Goal: Transaction & Acquisition: Purchase product/service

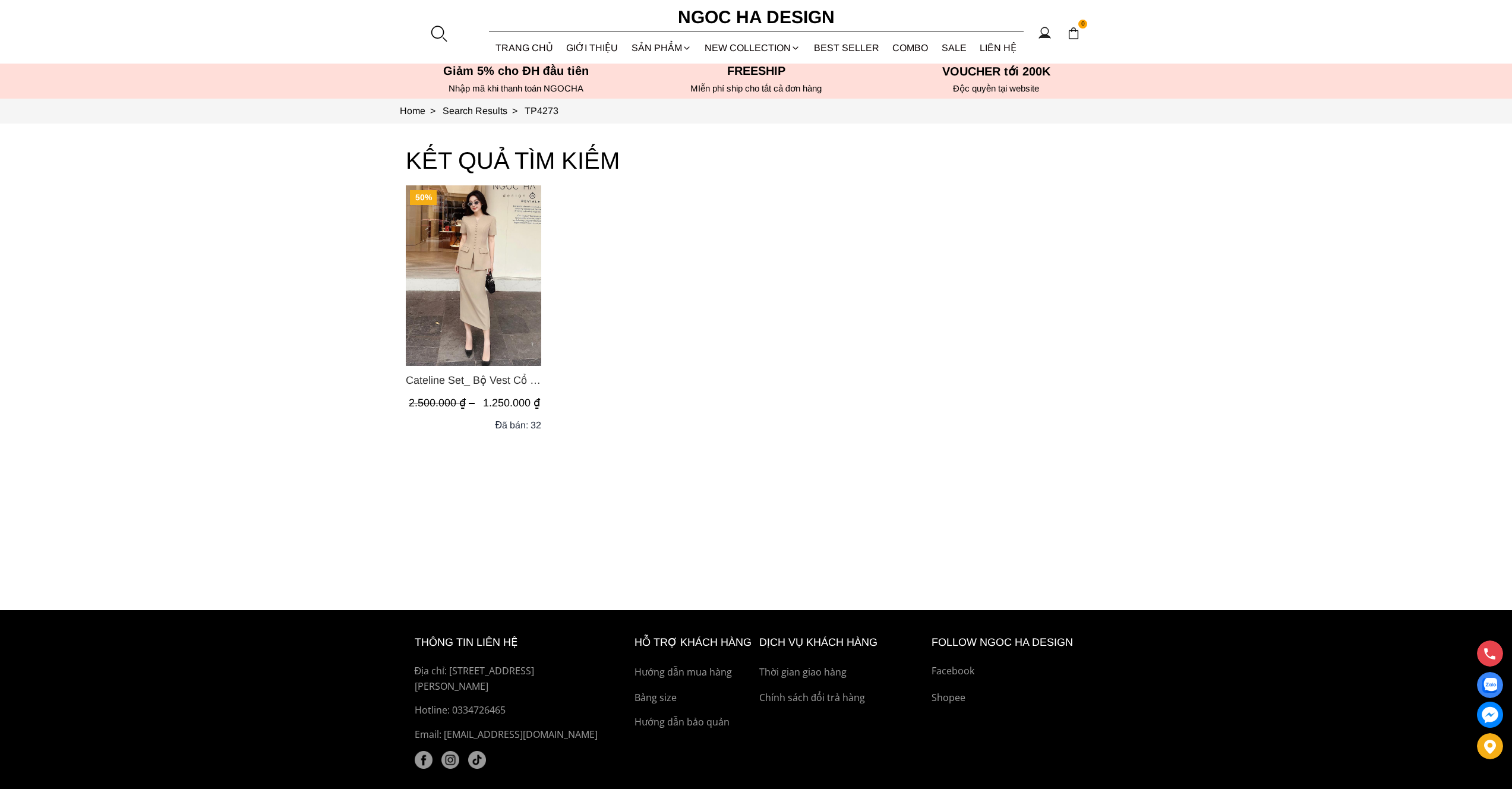
scroll to position [4, 0]
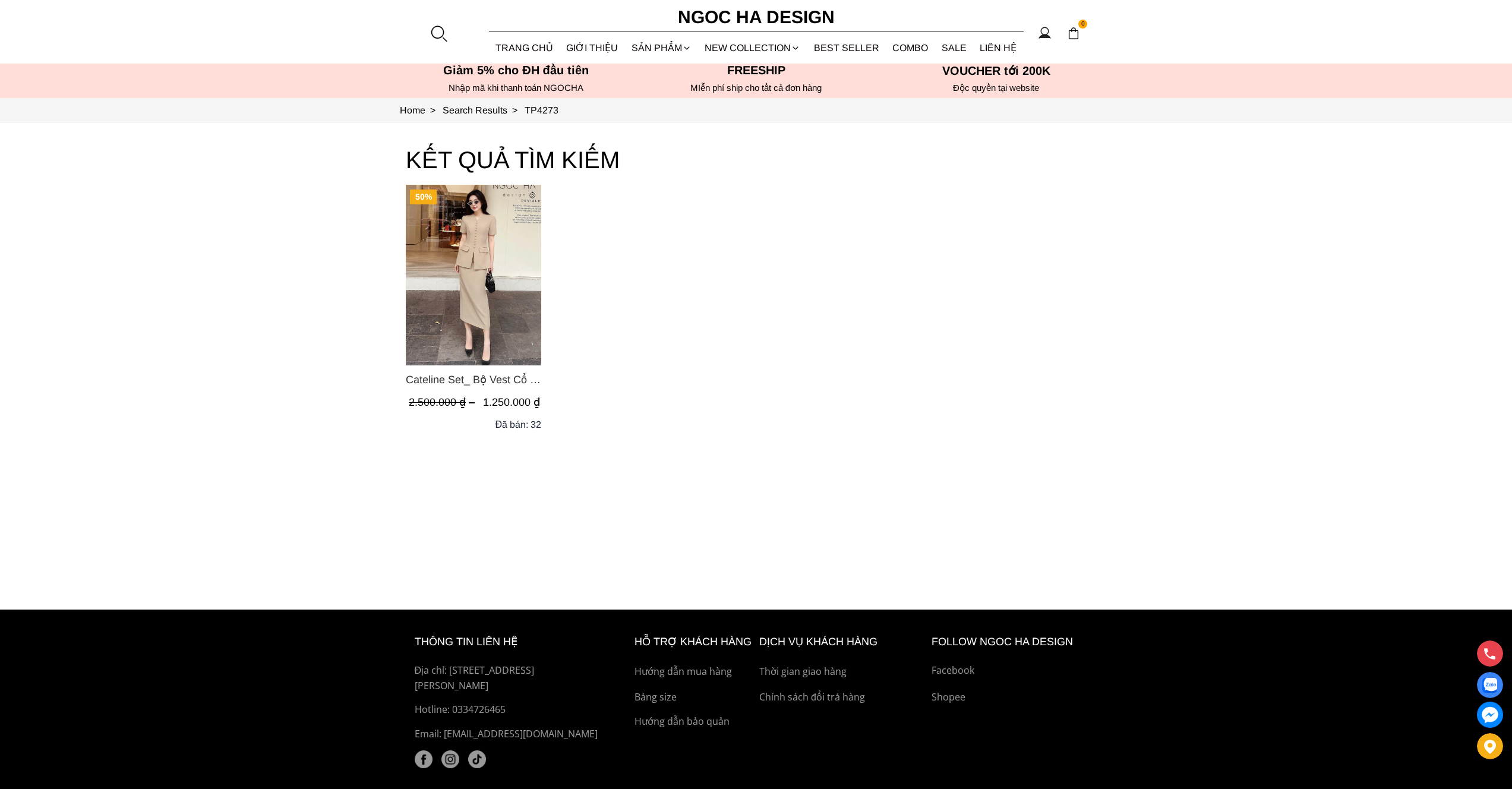
click at [494, 308] on img "Product image - Cateline Set_ Bộ Vest Cổ V Đính Cúc Nhí Chân Váy Bút Chì BJ127" at bounding box center [473, 276] width 135 height 181
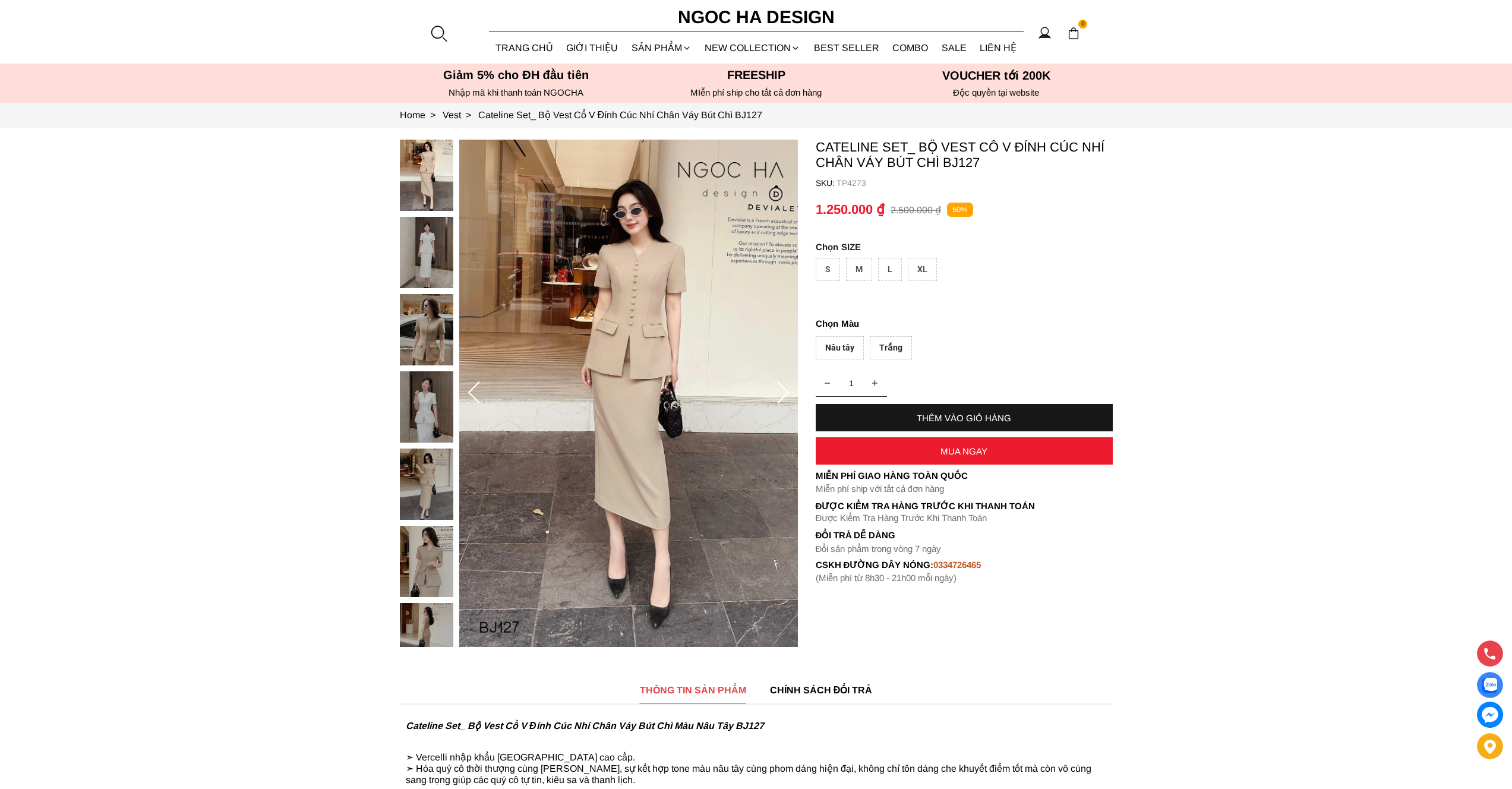
click at [831, 268] on div "S" at bounding box center [828, 269] width 24 height 23
click at [939, 413] on div "THÊM VÀO GIỎ HÀNG" at bounding box center [964, 418] width 297 height 10
click at [890, 349] on div "Trắng" at bounding box center [891, 348] width 42 height 23
click at [922, 413] on div "THÊM VÀO GIỎ HÀNG" at bounding box center [964, 418] width 297 height 10
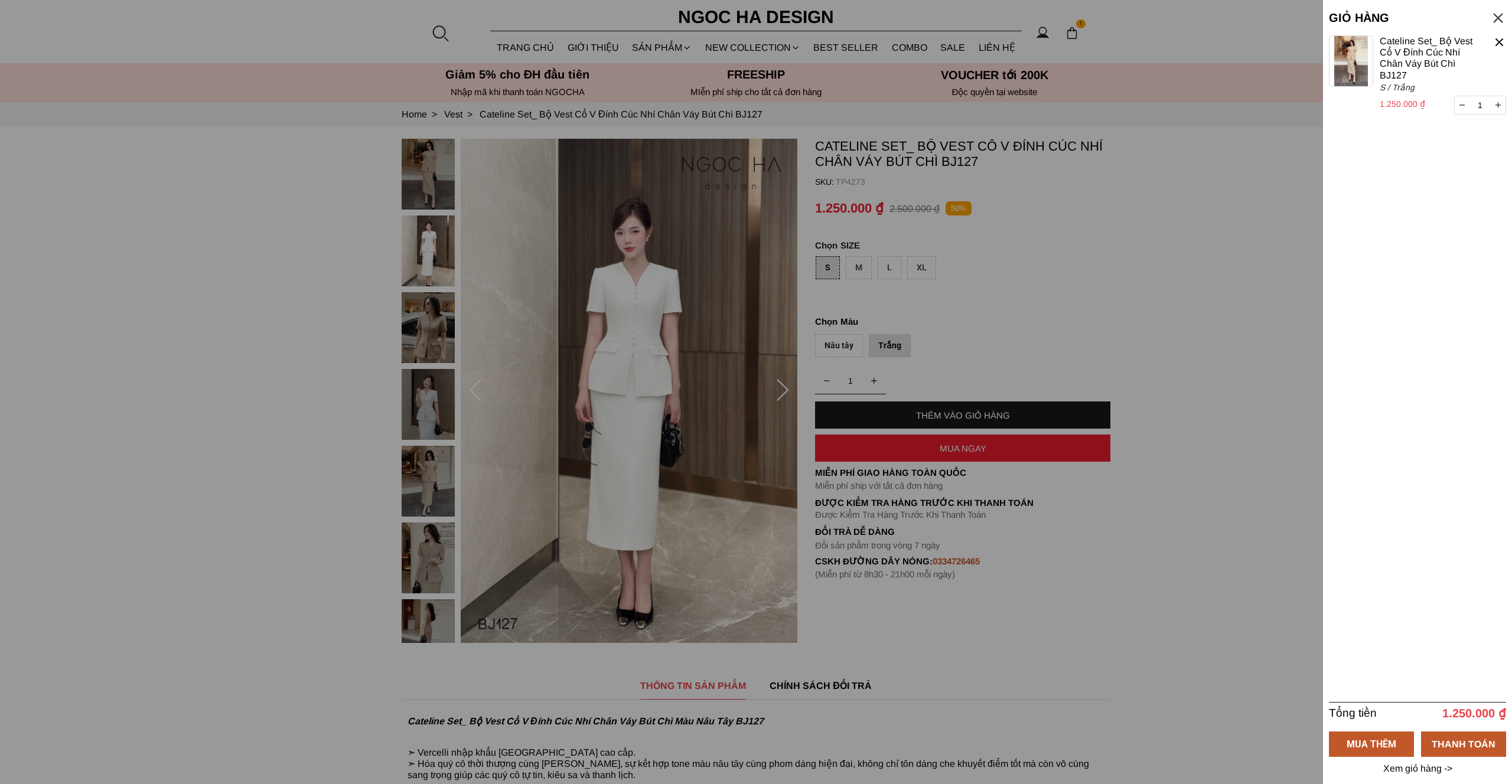
click at [918, 140] on div at bounding box center [756, 392] width 1512 height 784
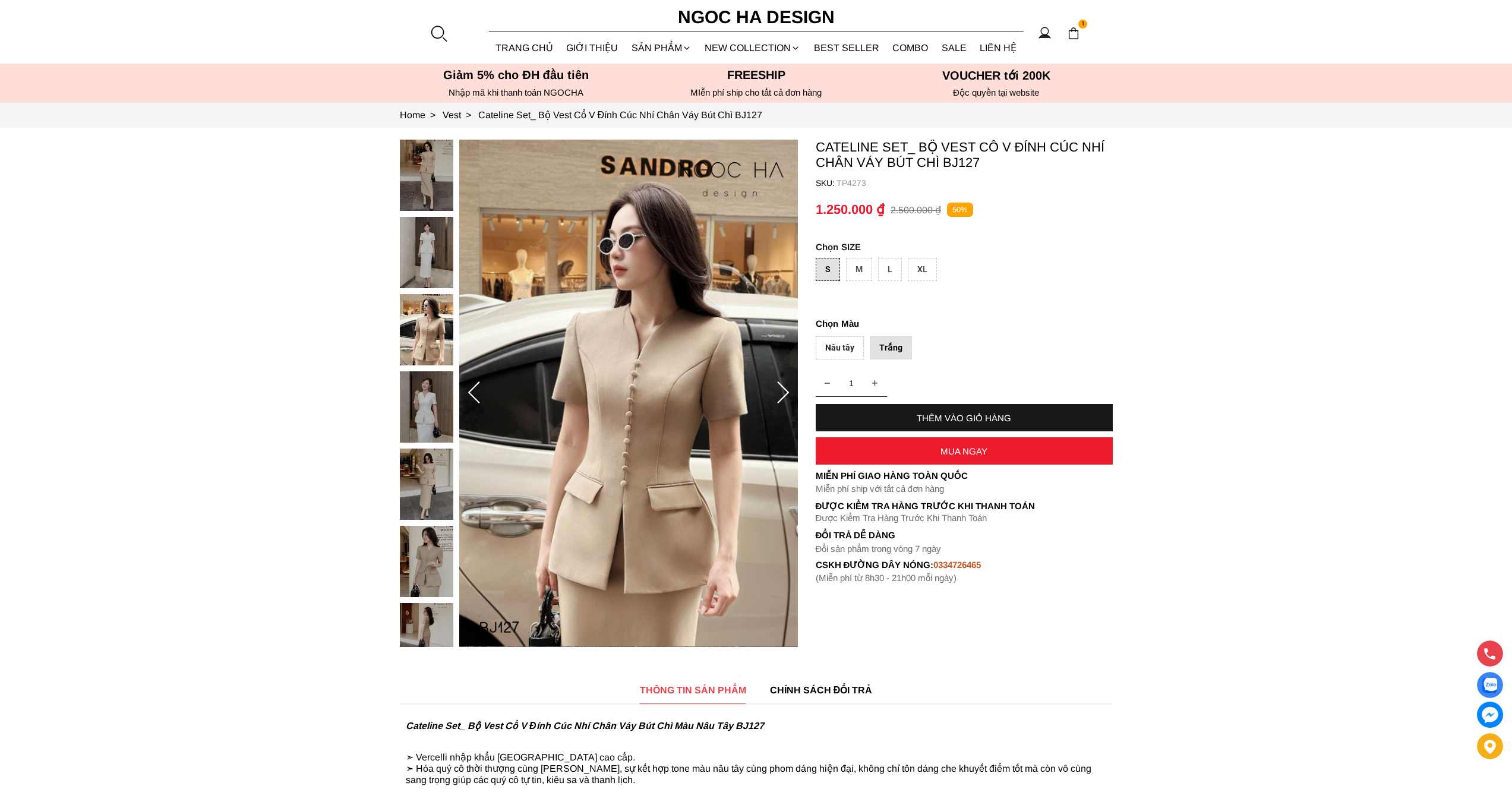
click at [441, 32] on div at bounding box center [438, 33] width 18 height 18
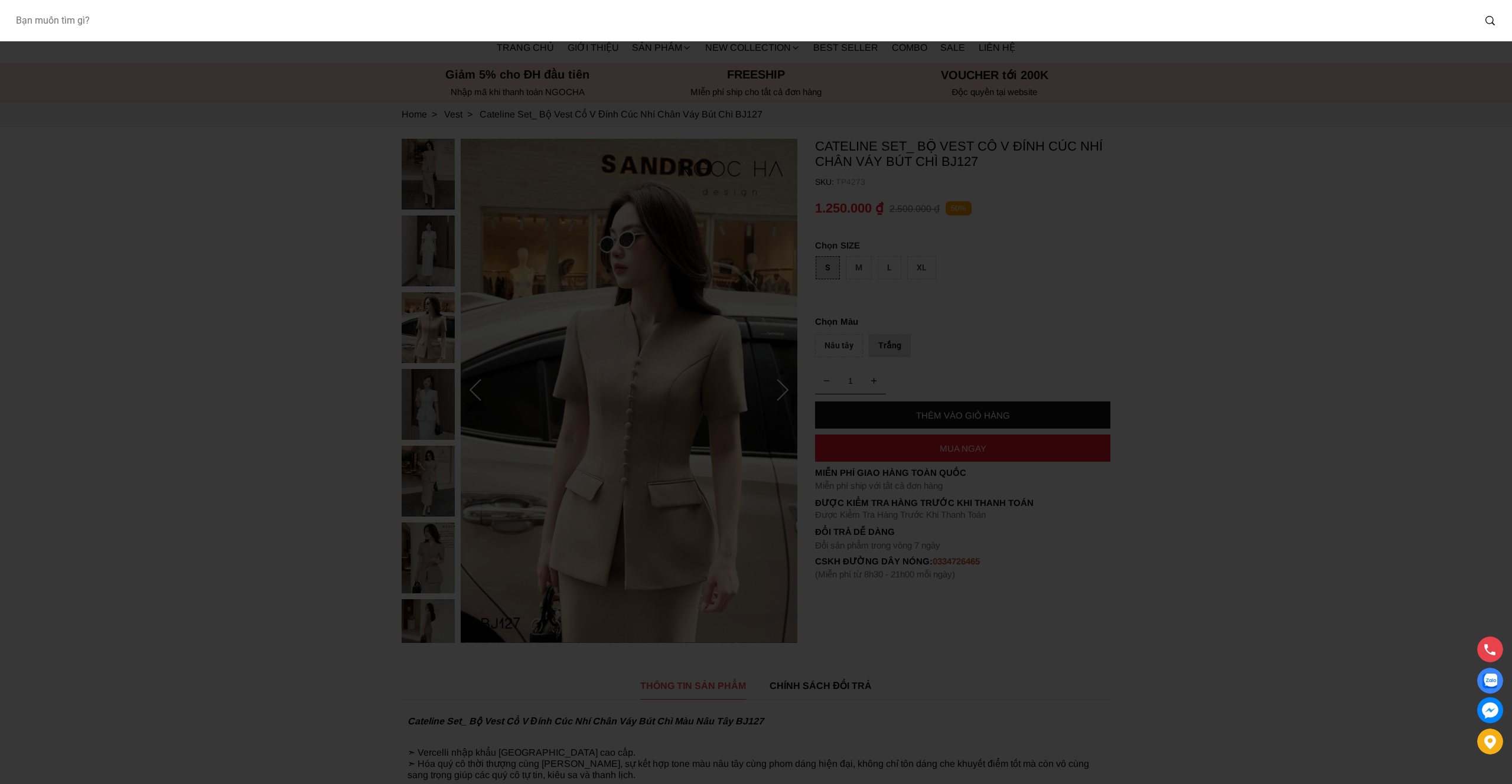
click at [742, 24] on input "Input search Bạn muốn tìm gì?" at bounding box center [740, 20] width 1468 height 27
type input "ç"
paste input "TP4392_S"
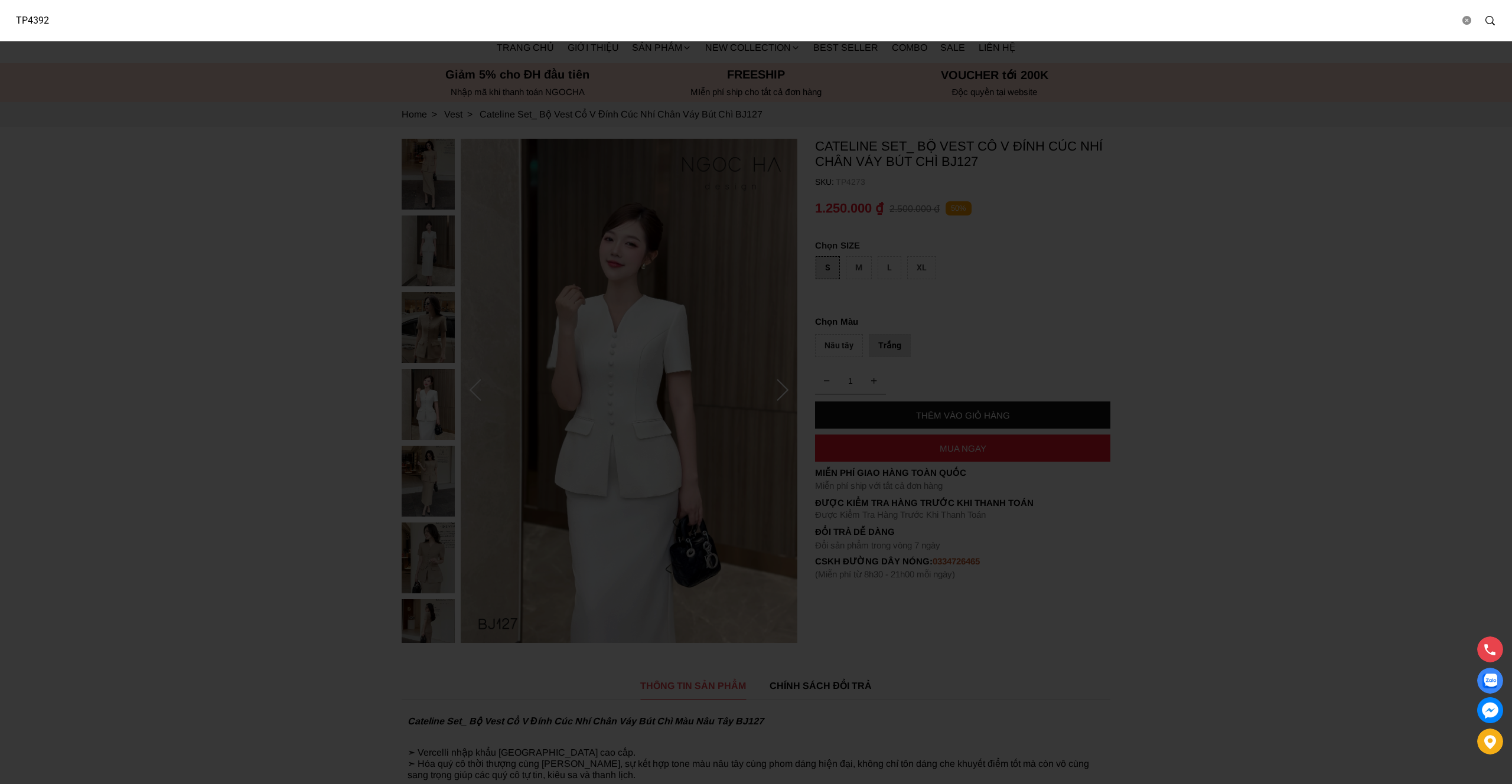
type input "TP4392"
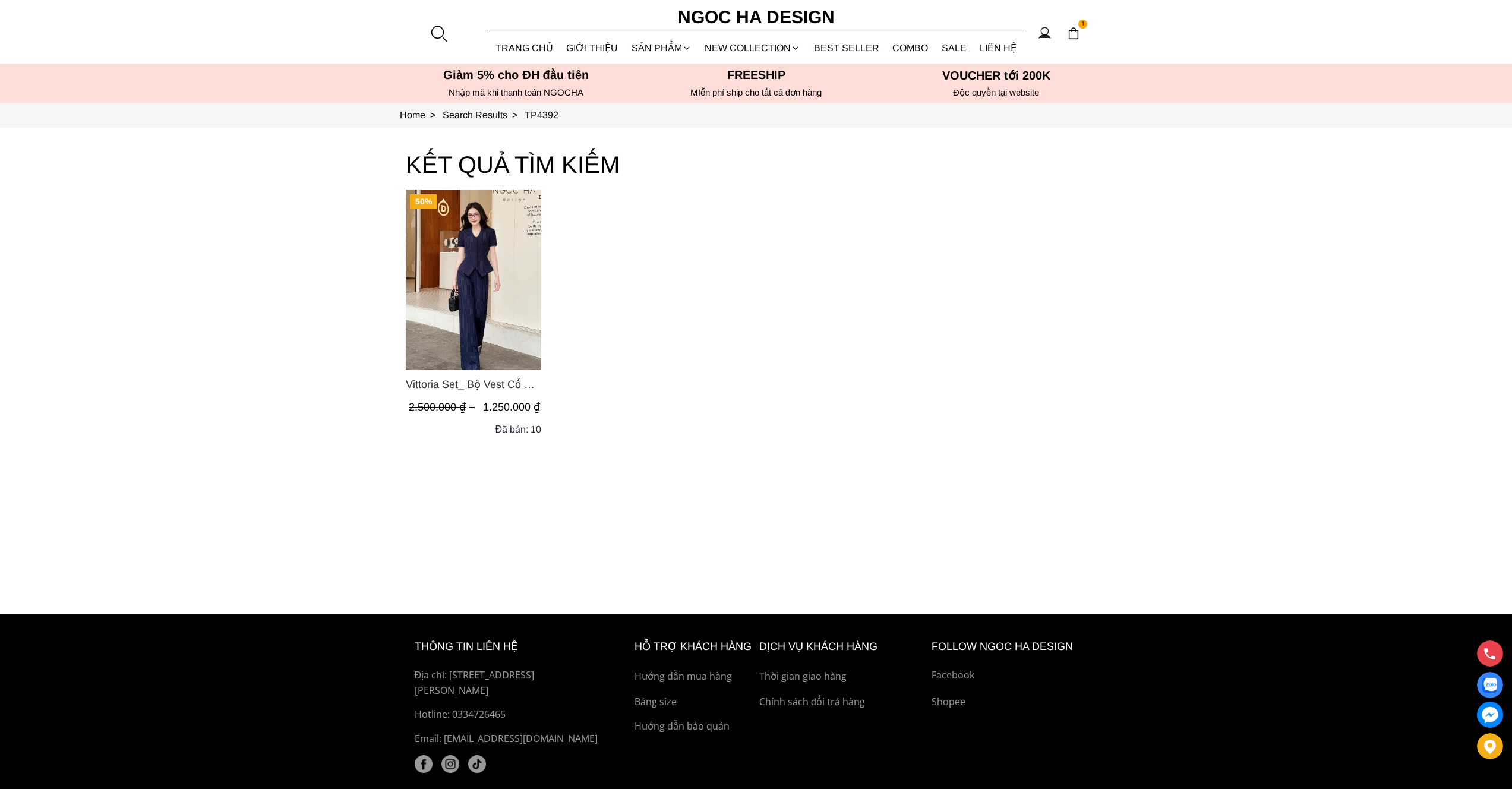
click at [501, 279] on img "Product image - Vittoria Set_ Bộ Vest Cổ V Quần Suông Kẻ Sọc BQ013" at bounding box center [473, 280] width 135 height 181
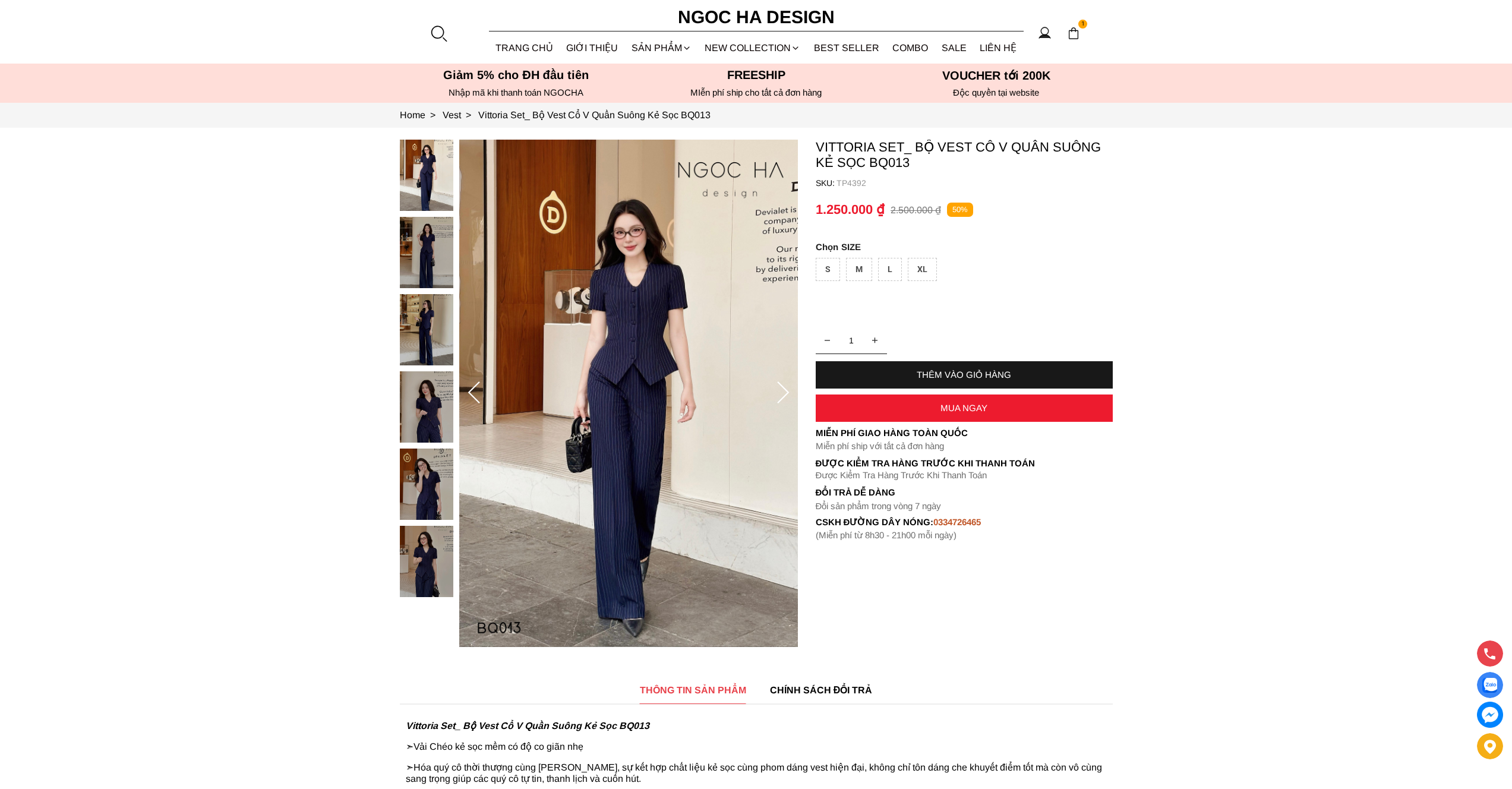
click at [833, 266] on div "S" at bounding box center [828, 269] width 24 height 23
click at [949, 370] on div "THÊM VÀO GIỎ HÀNG" at bounding box center [964, 375] width 297 height 10
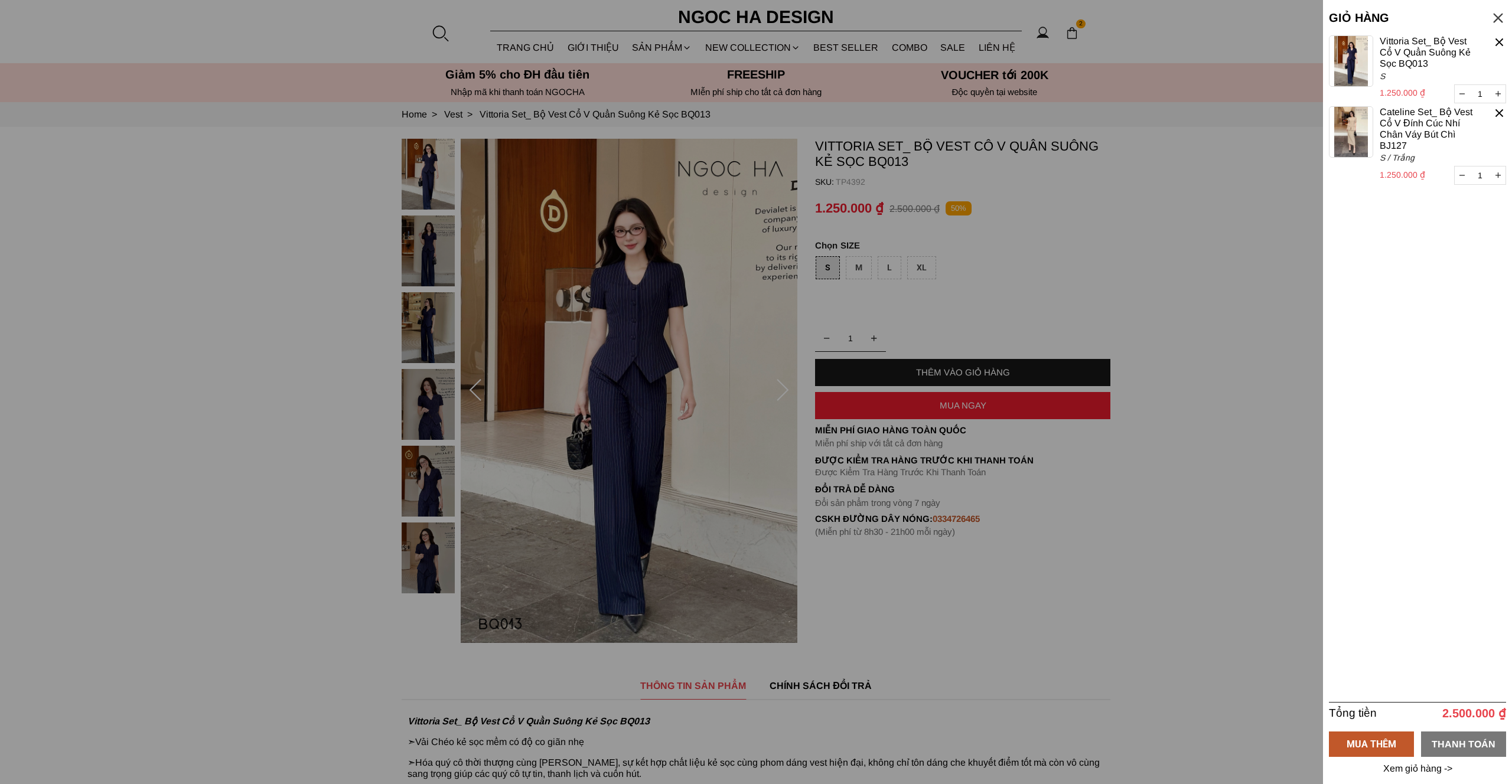
click at [1480, 741] on div "THANH TOÁN" at bounding box center [1463, 744] width 85 height 15
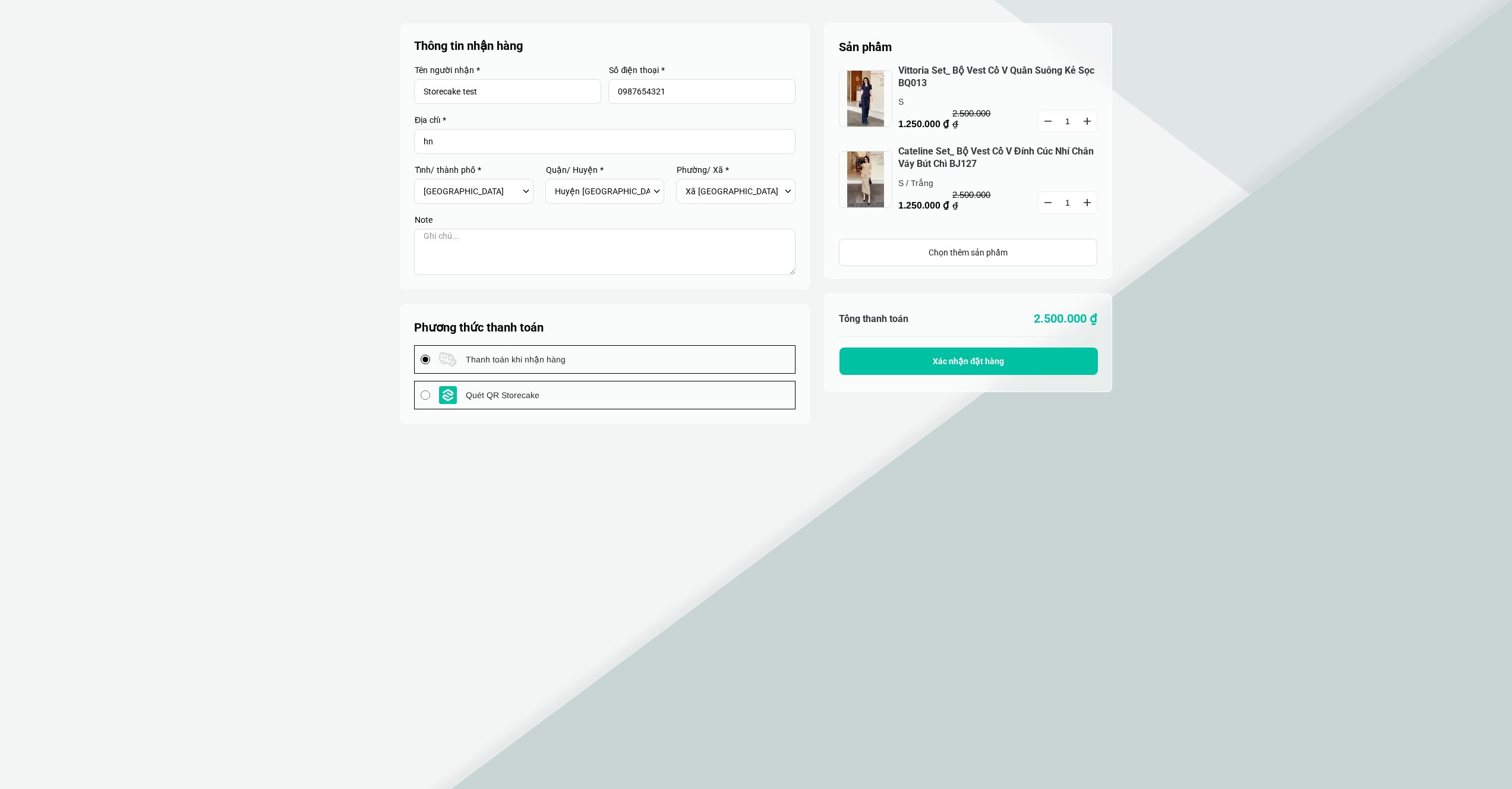
select select "101"
select select "10133"
select select "1013323"
click at [572, 251] on textarea at bounding box center [605, 252] width 382 height 46
type textarea "d"
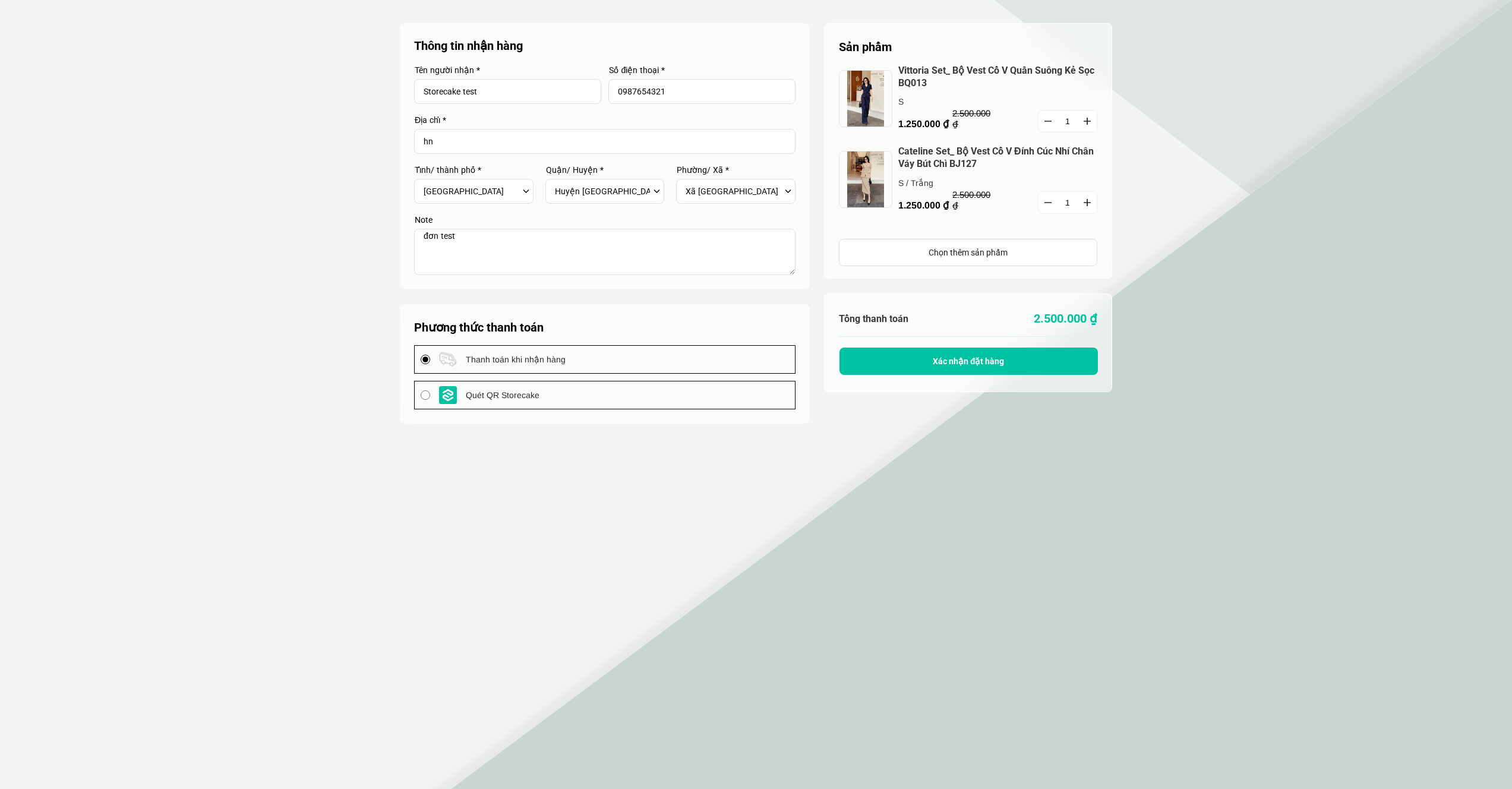
type textarea "đơn test"
click at [1018, 365] on button "Xác nhận đặt hàng" at bounding box center [969, 361] width 258 height 27
